Goal: Task Accomplishment & Management: Manage account settings

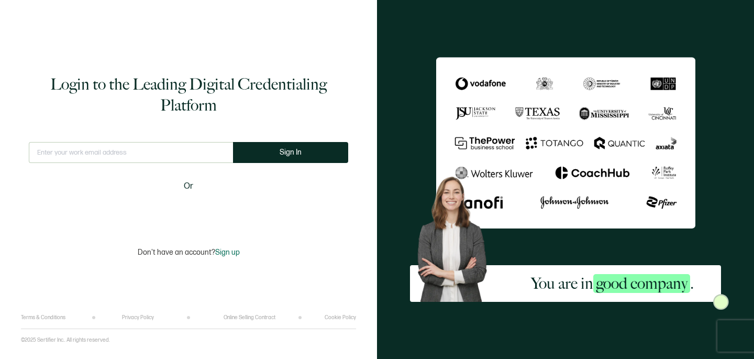
click at [150, 159] on input "text" at bounding box center [131, 152] width 204 height 21
type input "[EMAIL_ADDRESS][DOMAIN_NAME]"
click at [305, 151] on button "Sign In" at bounding box center [290, 152] width 115 height 21
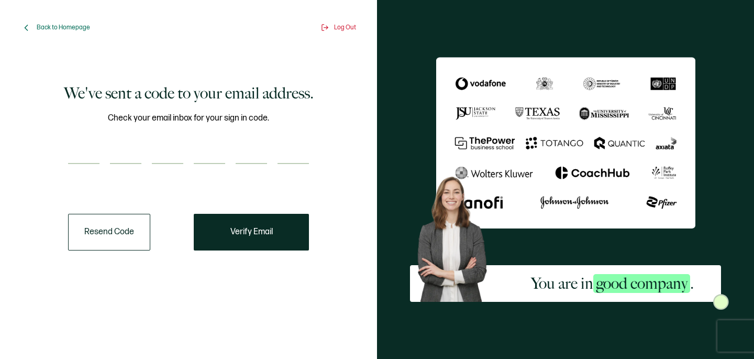
click at [81, 158] on input "number" at bounding box center [83, 153] width 31 height 21
type input "4"
type input "7"
type input "5"
type input "8"
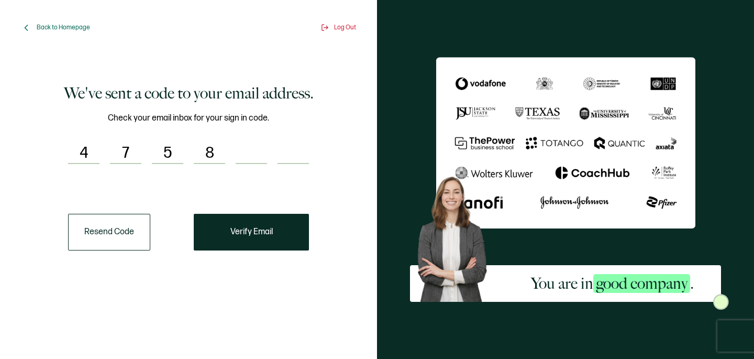
type input "9"
type input "0"
